Goal: Task Accomplishment & Management: Manage account settings

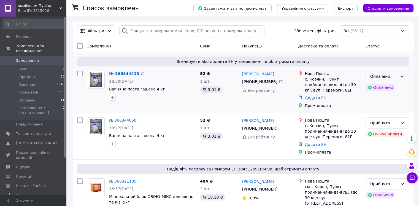
click at [406, 75] on div "Оплачено" at bounding box center [388, 76] width 44 height 11
click at [391, 87] on li "Прийнято" at bounding box center [387, 89] width 43 height 10
click at [121, 74] on link "№ 366344413" at bounding box center [122, 73] width 27 height 4
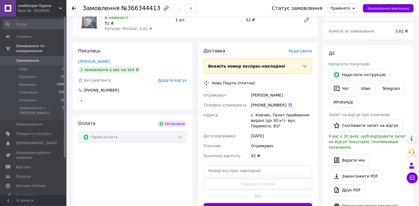
scroll to position [79, 0]
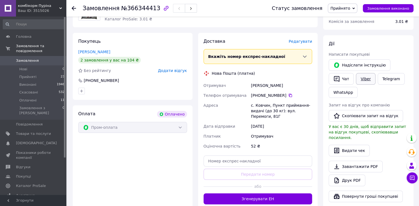
click at [366, 80] on link "Viber" at bounding box center [365, 79] width 19 height 12
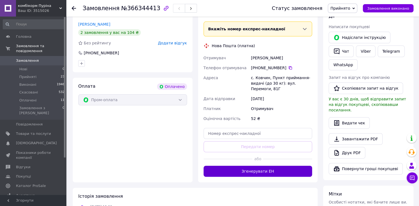
click at [270, 169] on button "Згенерувати ЕН" at bounding box center [258, 171] width 109 height 11
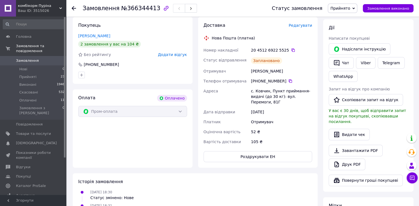
scroll to position [40, 0]
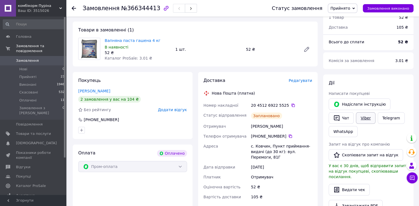
click at [365, 117] on link "Viber" at bounding box center [365, 118] width 19 height 12
click at [44, 58] on span "Замовлення" at bounding box center [33, 60] width 35 height 5
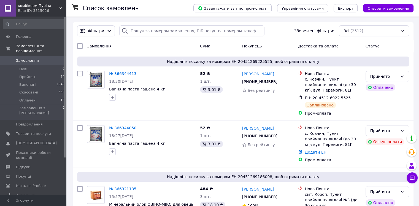
click at [37, 58] on span "Замовлення" at bounding box center [33, 60] width 35 height 5
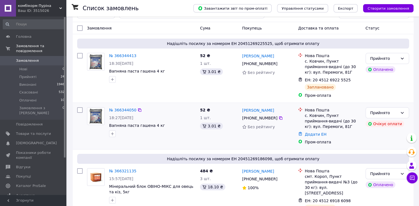
scroll to position [28, 0]
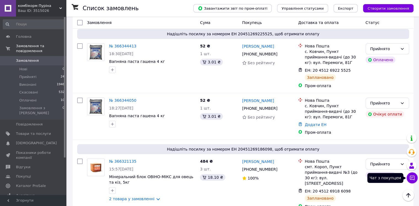
click at [414, 177] on icon at bounding box center [413, 178] width 6 height 6
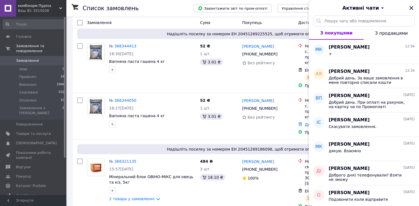
click at [413, 7] on icon "Закрити" at bounding box center [412, 8] width 4 height 4
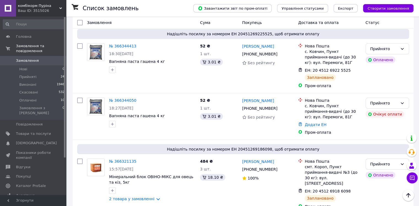
click at [26, 58] on span "Замовлення" at bounding box center [27, 60] width 23 height 5
